Goal: Find specific page/section: Find specific page/section

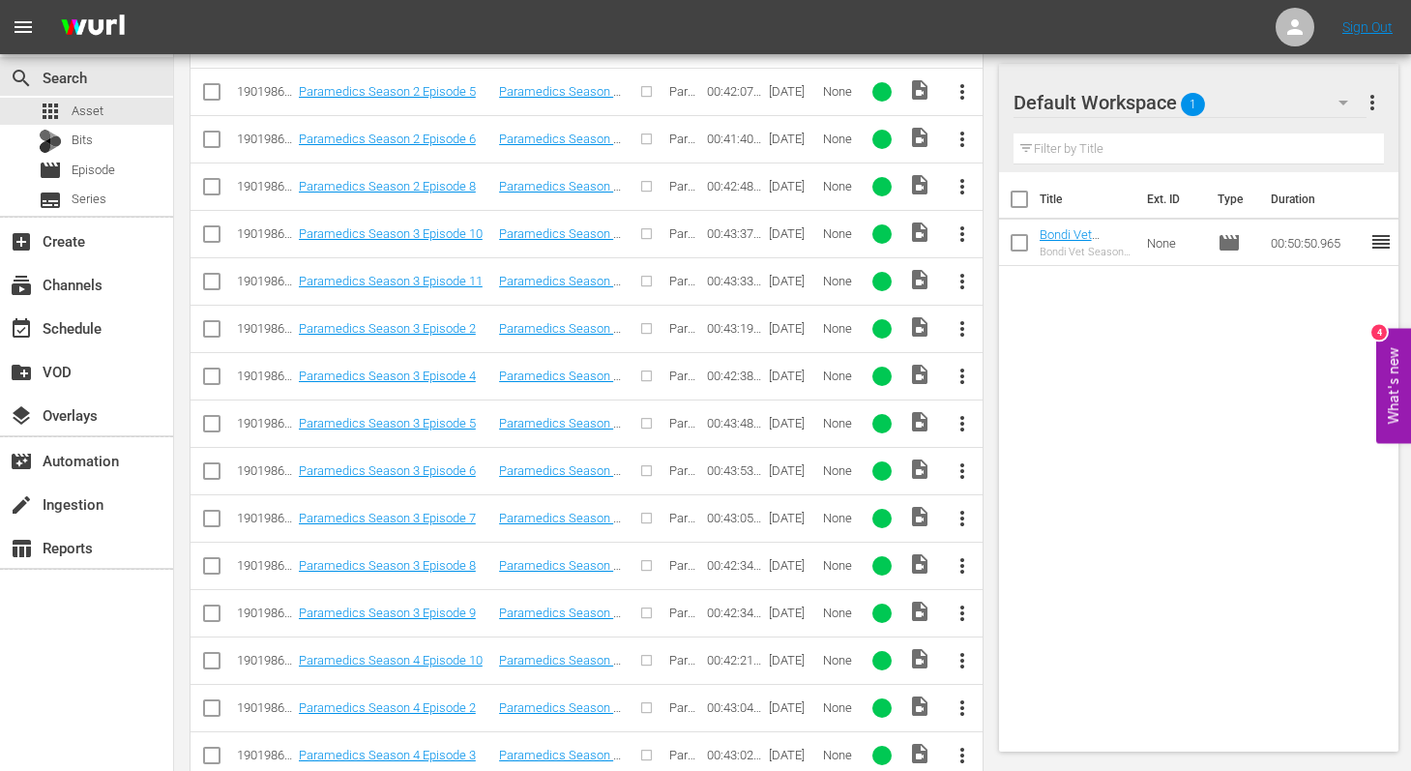
scroll to position [2376, 0]
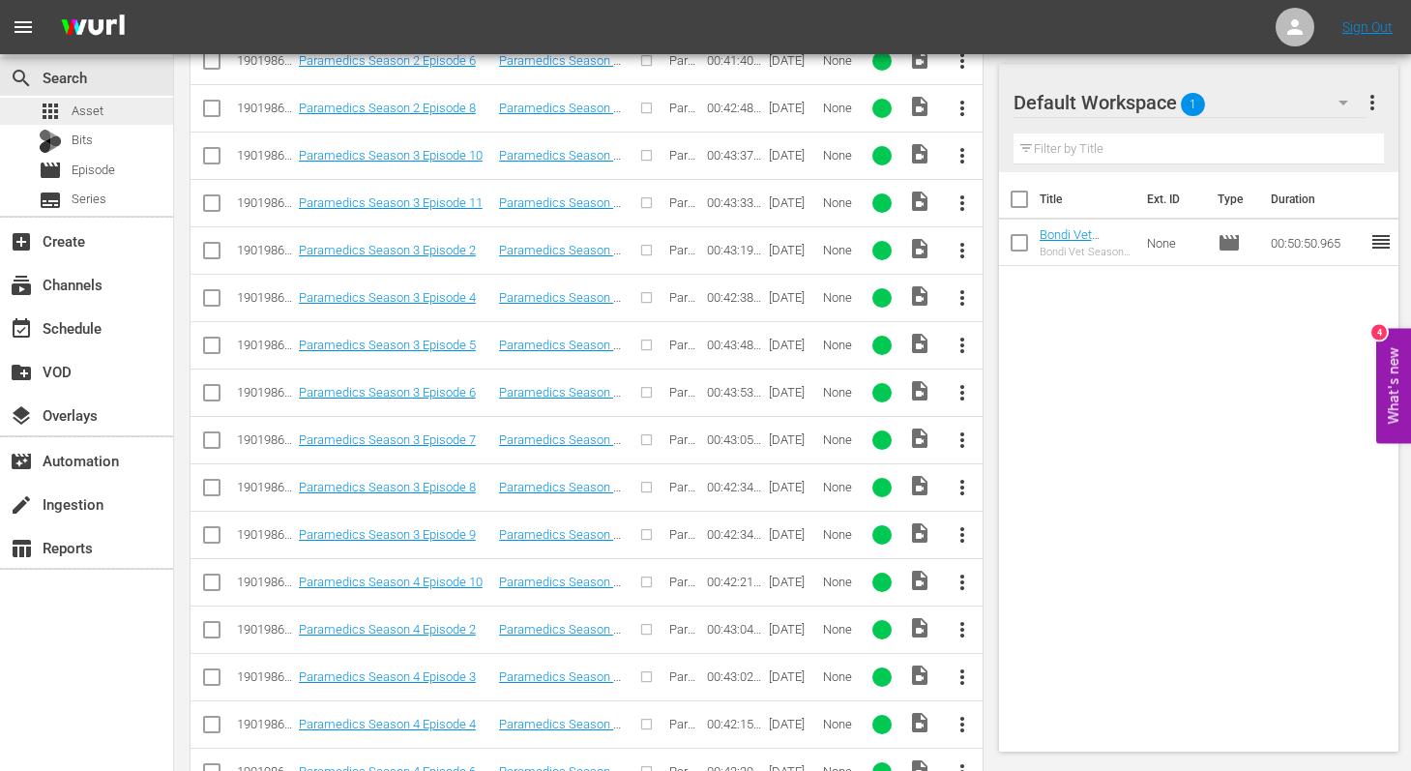
click at [88, 107] on span "Asset" at bounding box center [88, 111] width 32 height 19
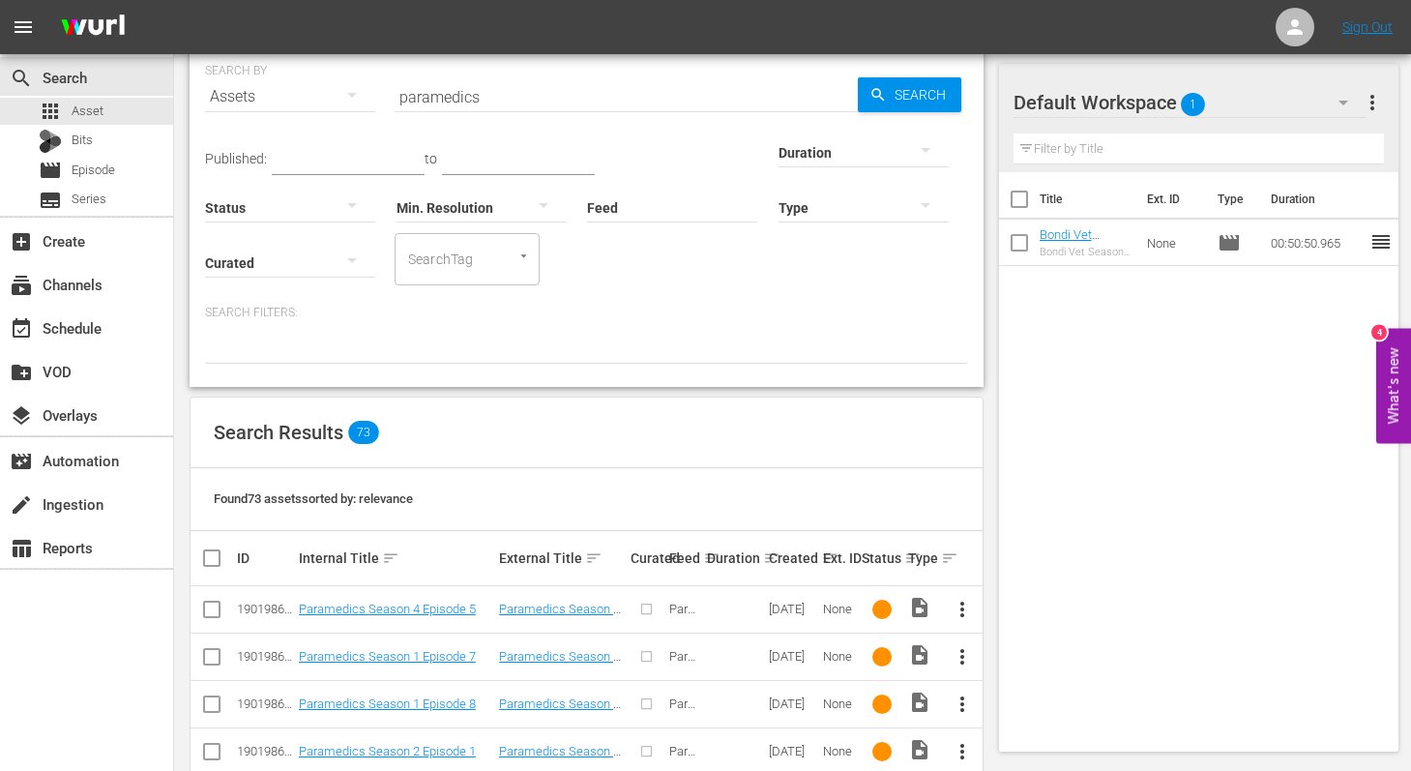
scroll to position [76, 0]
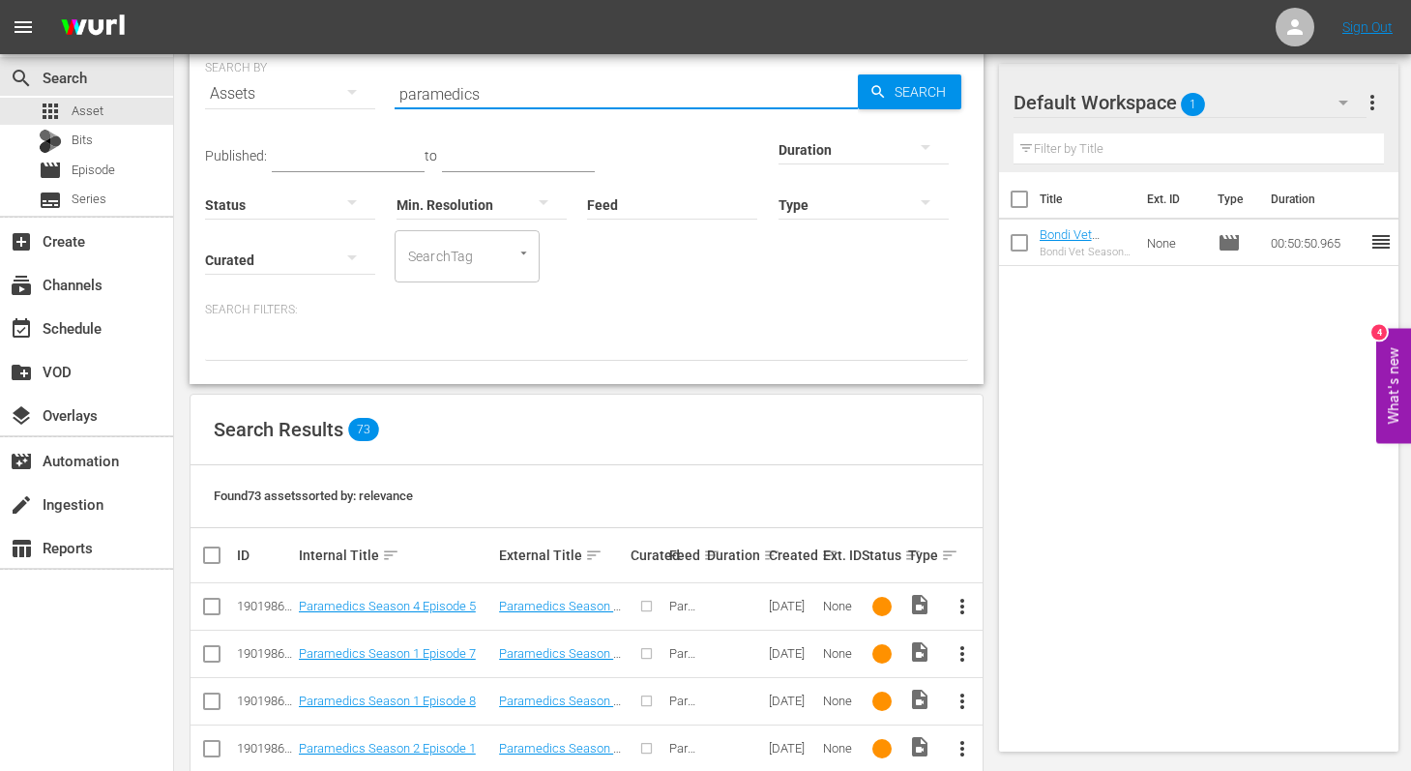
drag, startPoint x: 407, startPoint y: 87, endPoint x: 384, endPoint y: 87, distance: 23.2
click at [384, 87] on div "SEARCH BY Search By Assets Search ID, Title, Description, Keywords, or Category…" at bounding box center [586, 82] width 763 height 70
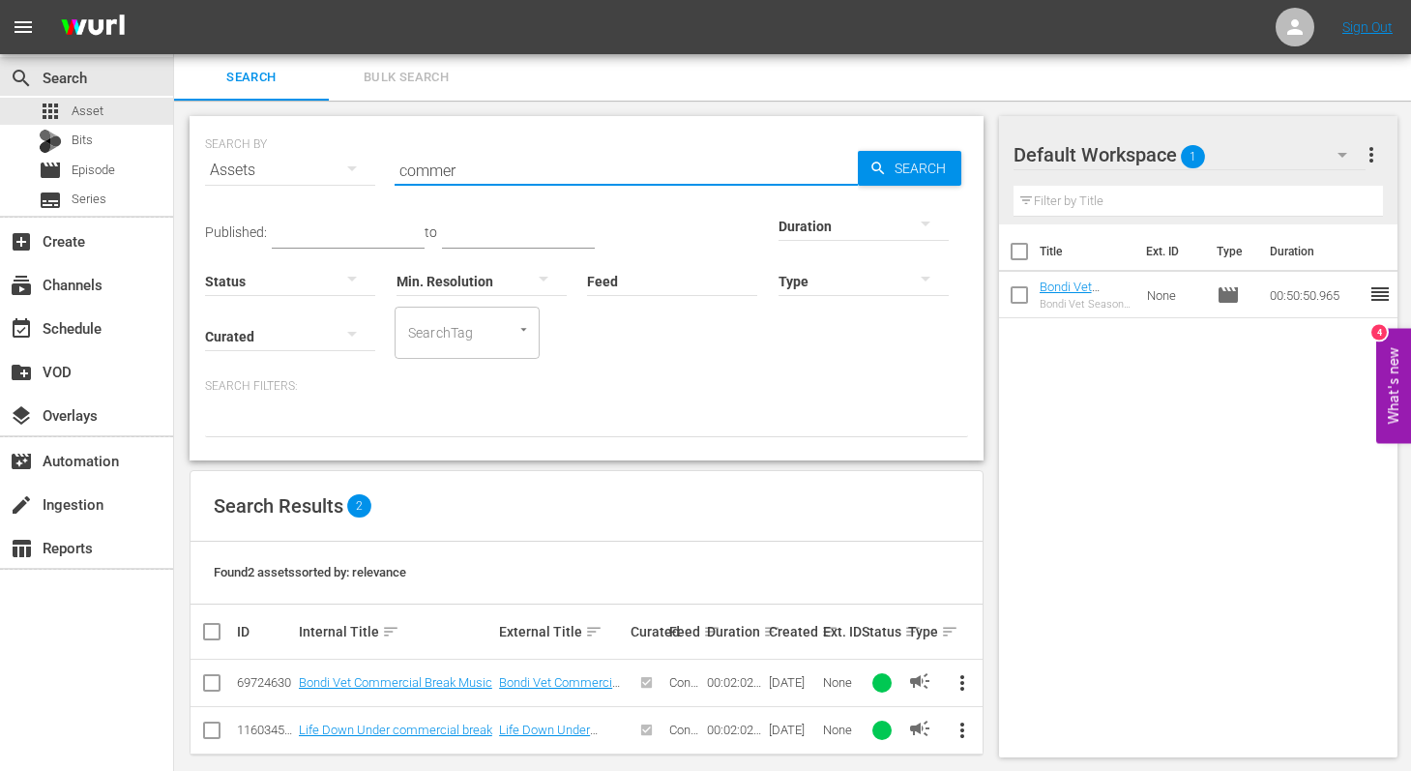
scroll to position [18, 0]
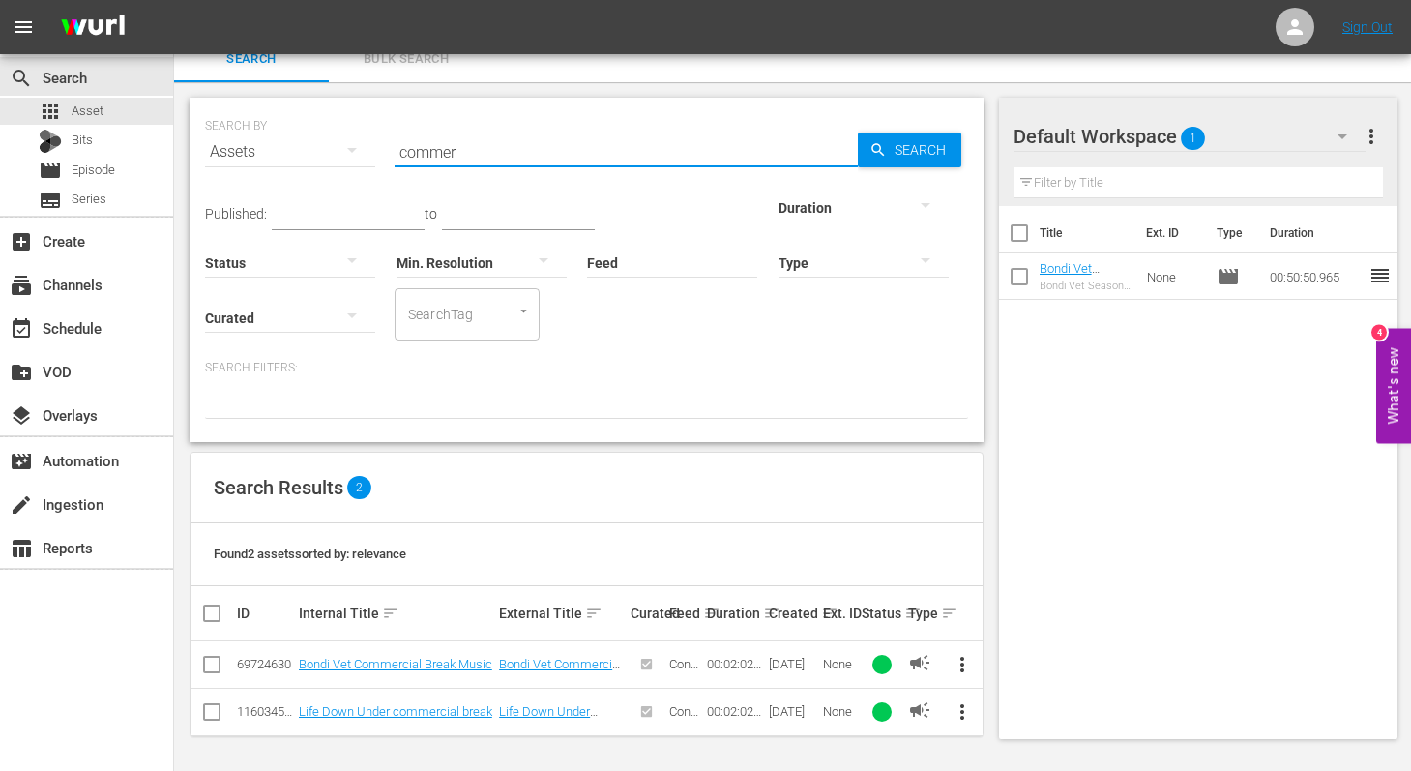
type input "commer"
click at [961, 664] on span "more_vert" at bounding box center [962, 664] width 23 height 23
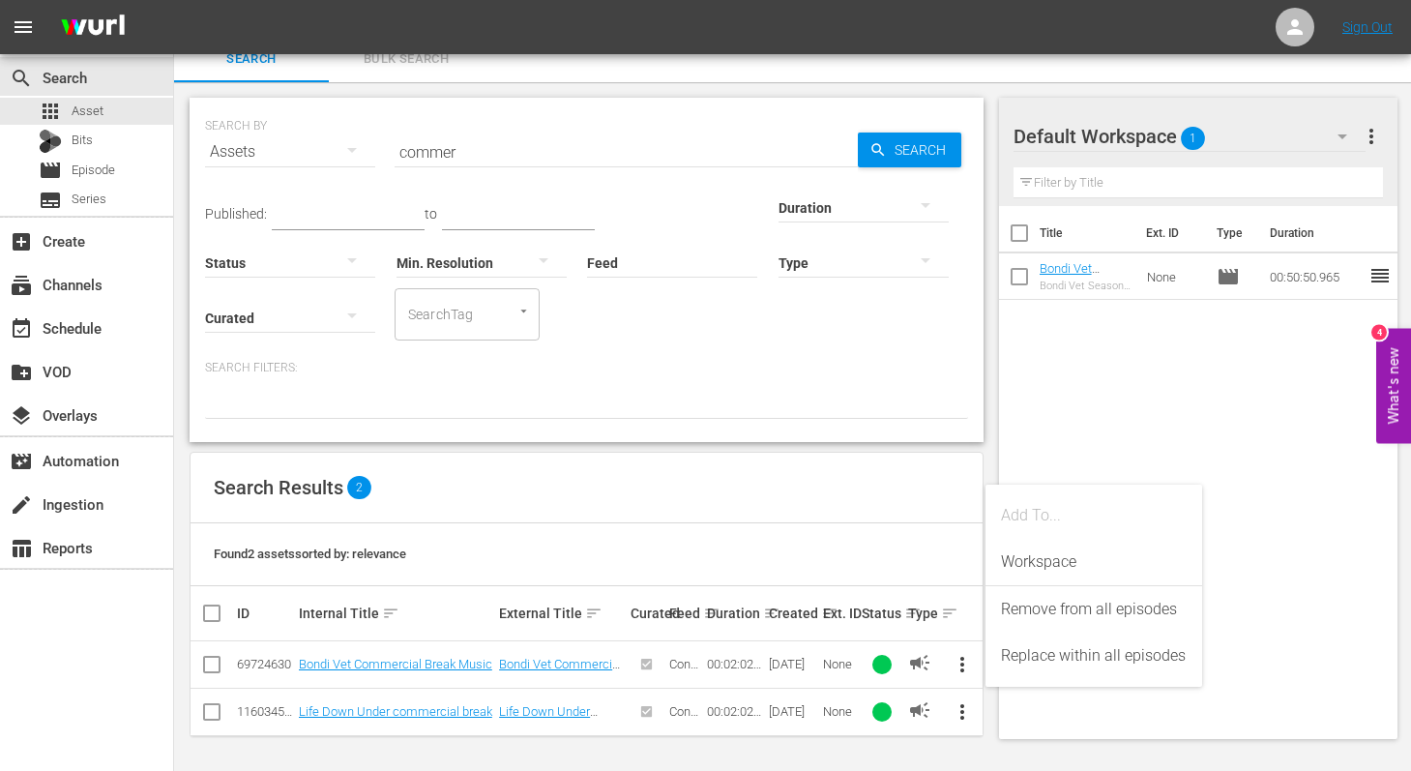
click at [809, 495] on div "Search Results 2" at bounding box center [587, 488] width 792 height 71
click at [965, 711] on span "more_vert" at bounding box center [962, 711] width 23 height 23
click at [874, 541] on div "Found 2 assets sorted by: relevance" at bounding box center [587, 554] width 792 height 63
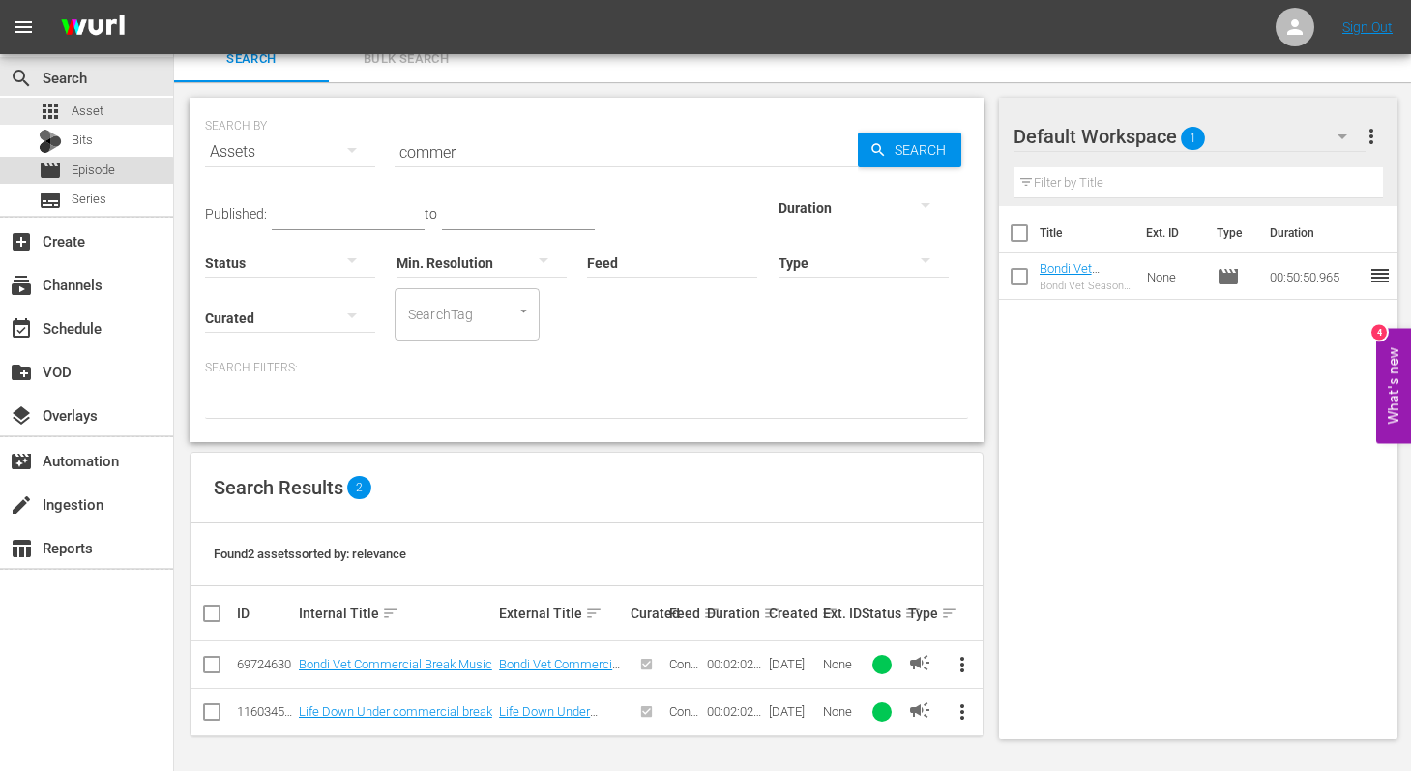
click at [78, 169] on span "Episode" at bounding box center [94, 170] width 44 height 19
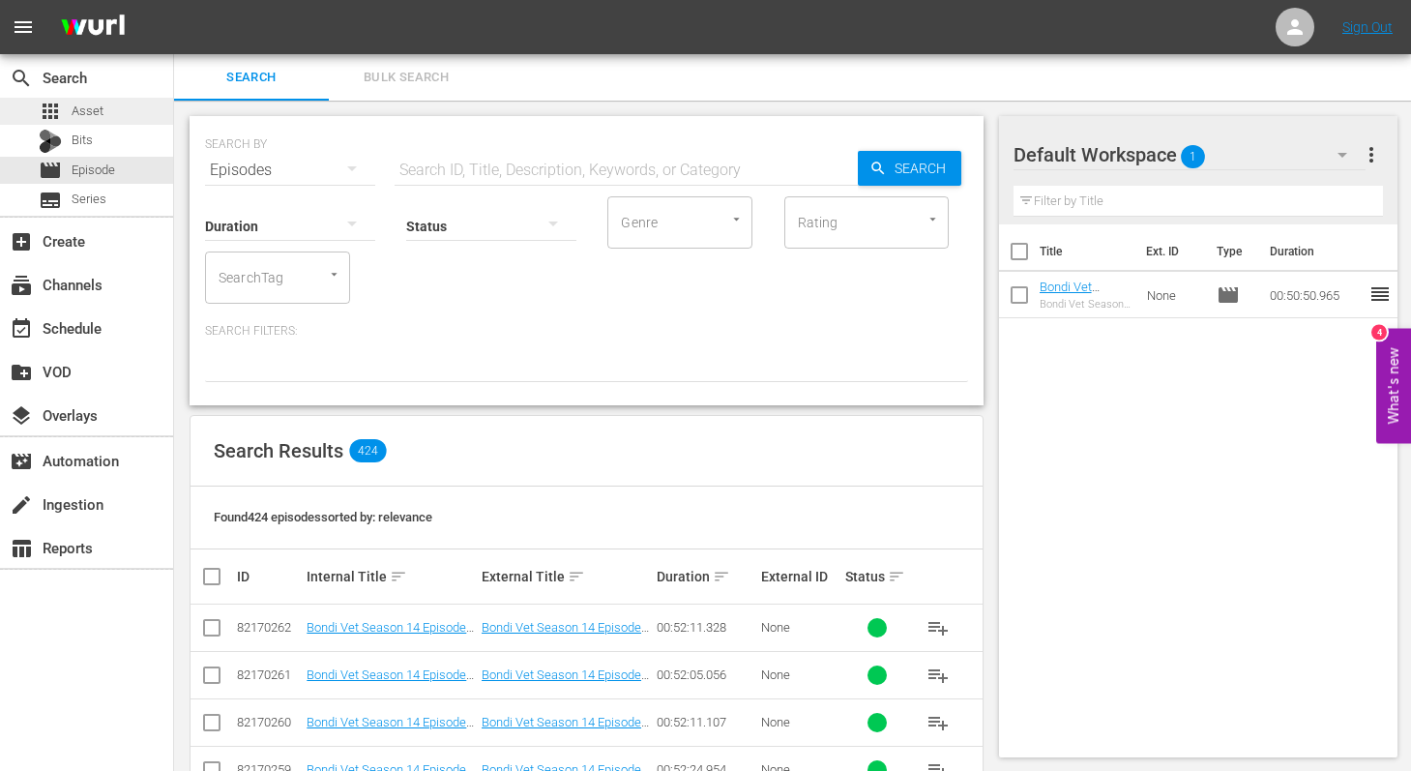
click at [84, 105] on span "Asset" at bounding box center [88, 111] width 32 height 19
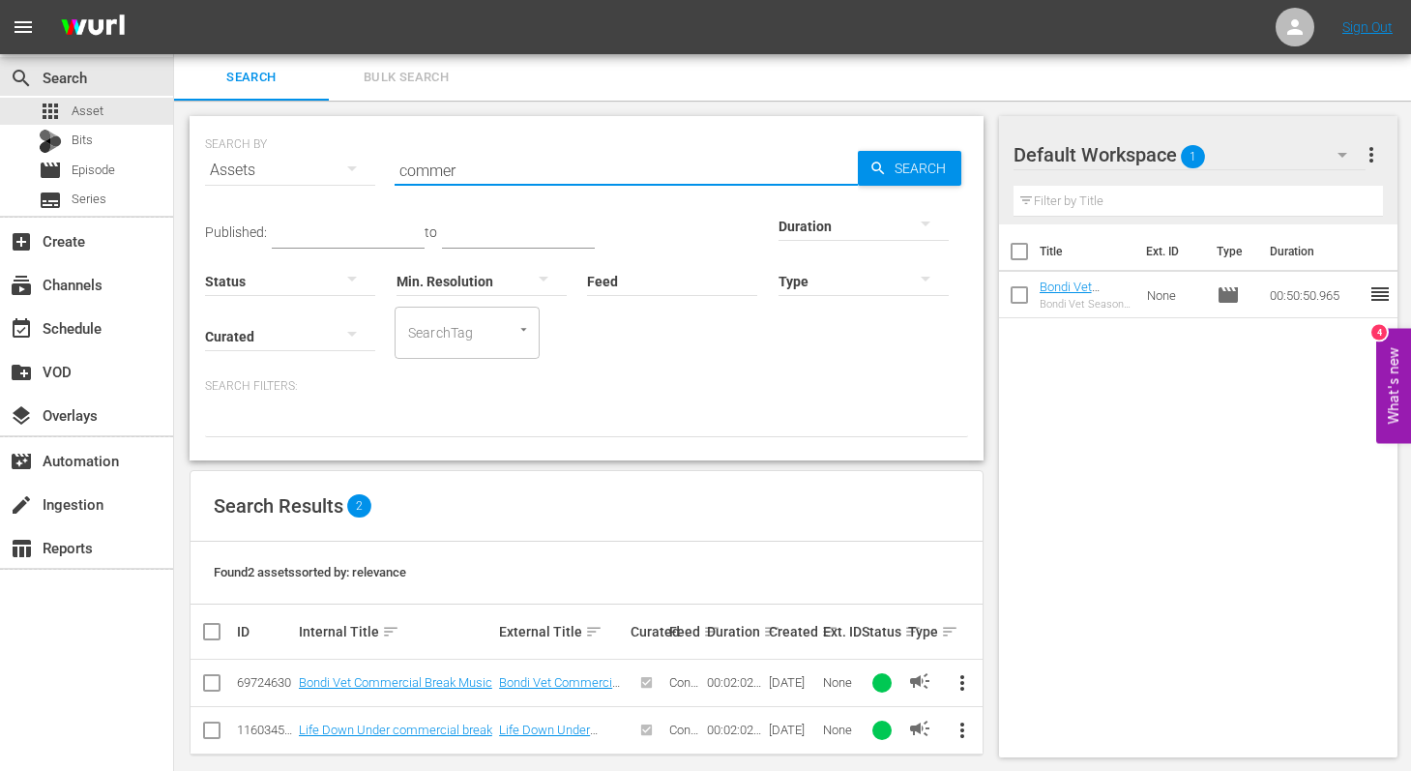
drag, startPoint x: 431, startPoint y: 172, endPoint x: 400, endPoint y: 171, distance: 31.0
click at [400, 171] on input "commer" at bounding box center [626, 170] width 463 height 46
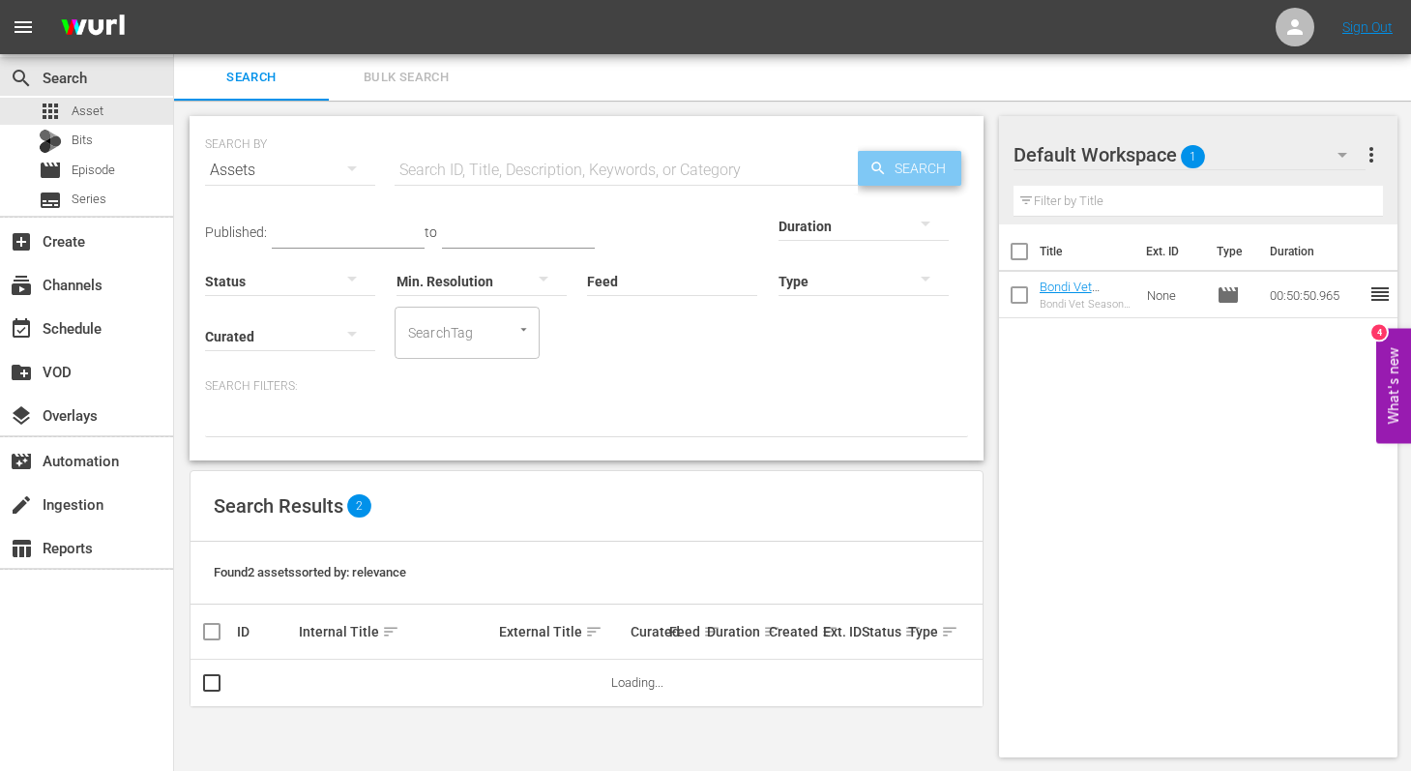
click at [922, 169] on span "Search" at bounding box center [924, 168] width 74 height 35
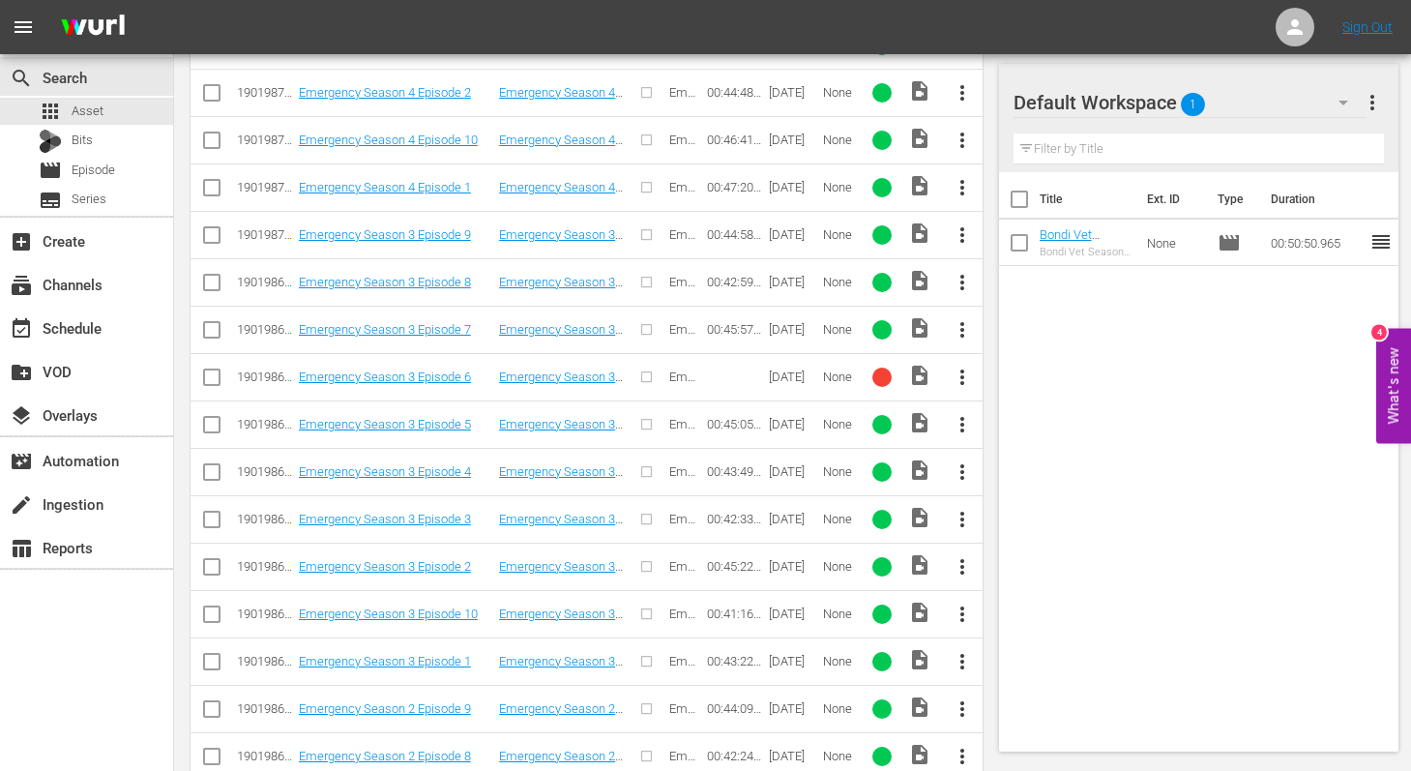
scroll to position [1400, 0]
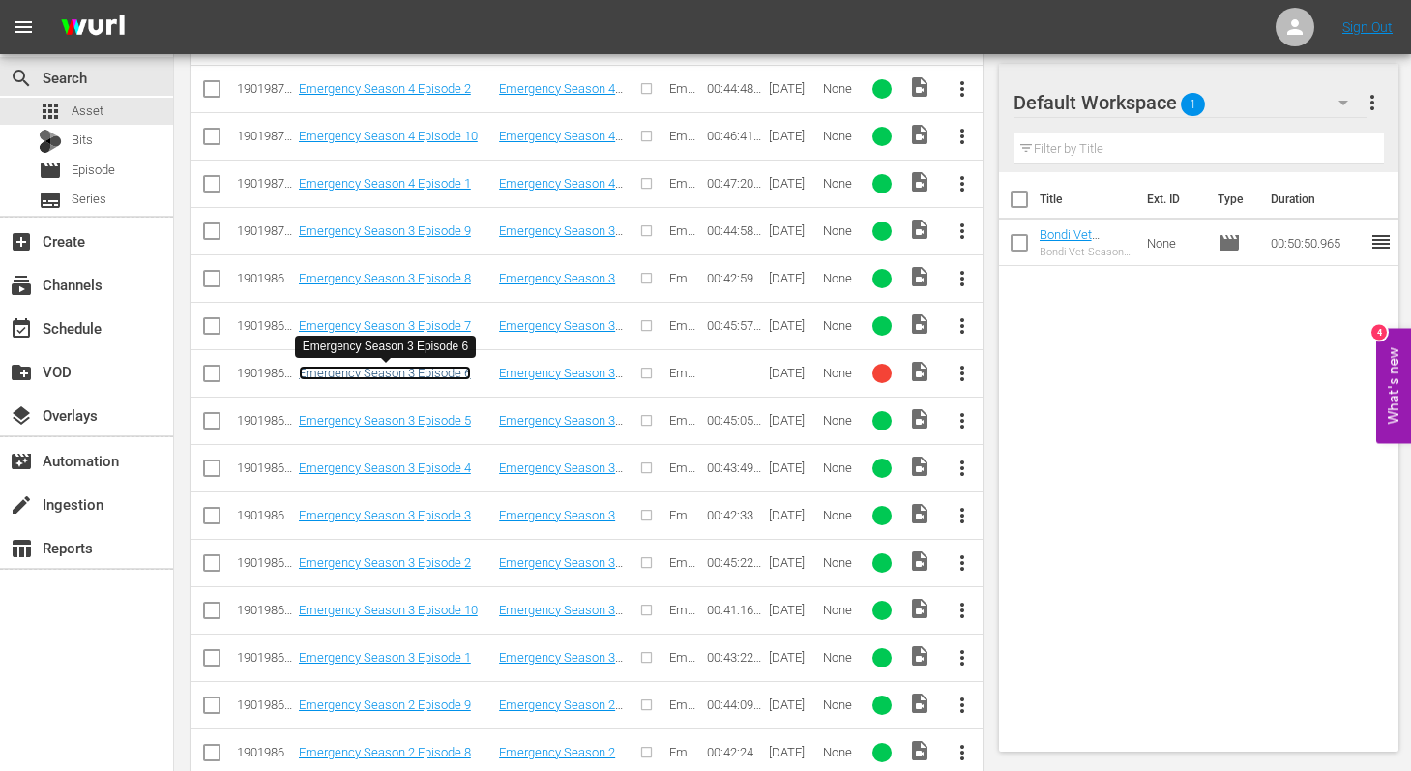
click at [372, 377] on link "Emergency Season 3 Episode 6" at bounding box center [385, 373] width 172 height 15
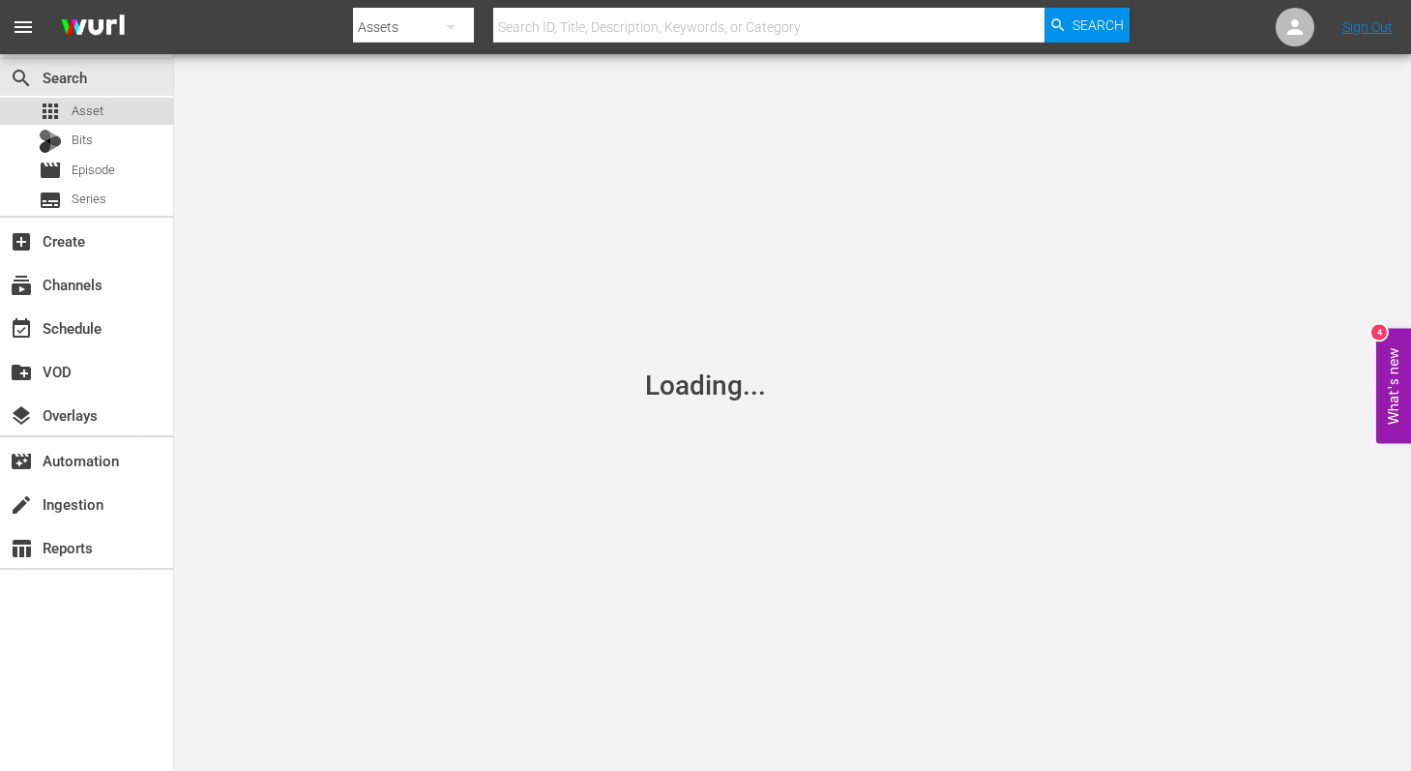
click at [82, 114] on span "Asset" at bounding box center [88, 111] width 32 height 19
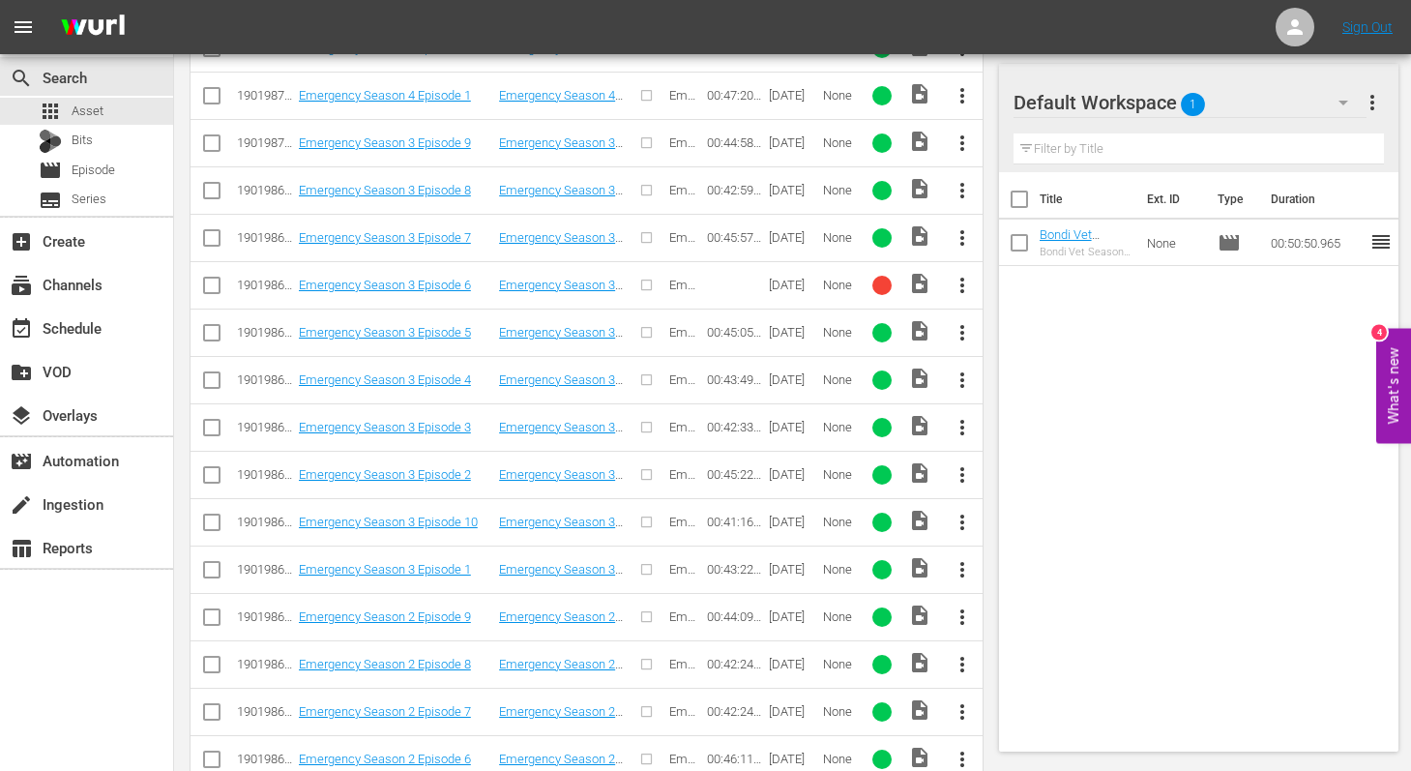
scroll to position [1626, 0]
